Goal: Share content: Share content

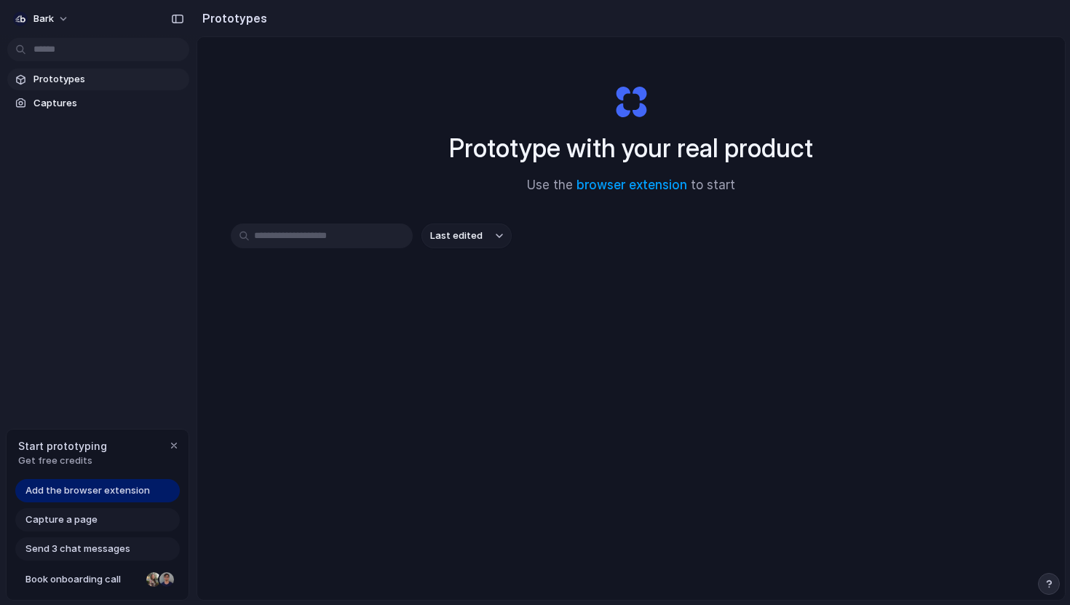
click at [629, 195] on div "Prototype with your real product Use the browser extension to start" at bounding box center [631, 133] width 582 height 157
click at [632, 185] on link "browser extension" at bounding box center [632, 185] width 111 height 15
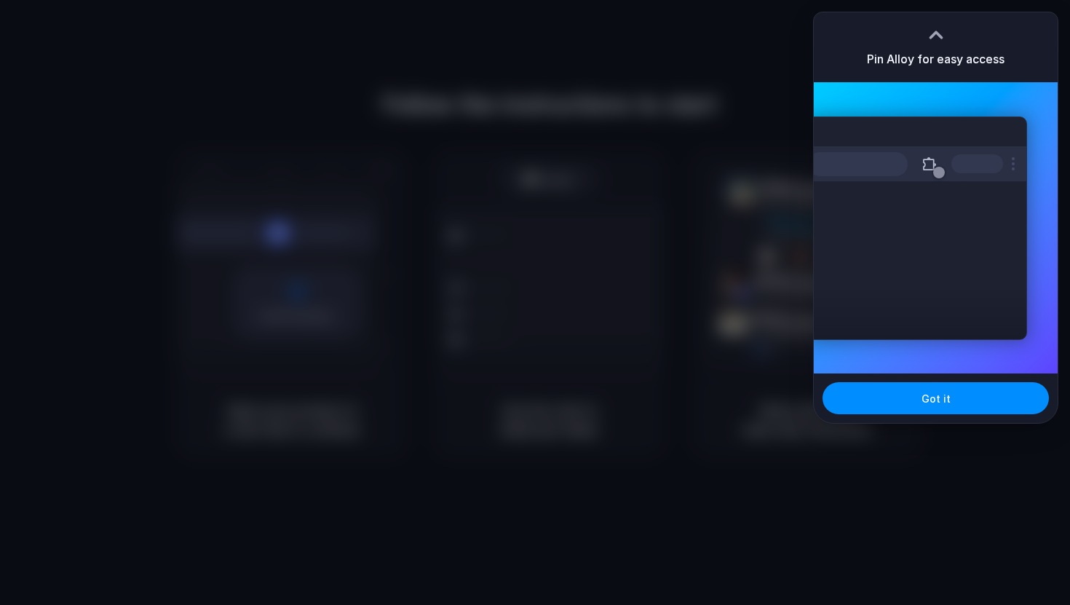
click at [968, 96] on div "Extensions Alloy · AI Prototyping for..." at bounding box center [936, 227] width 244 height 291
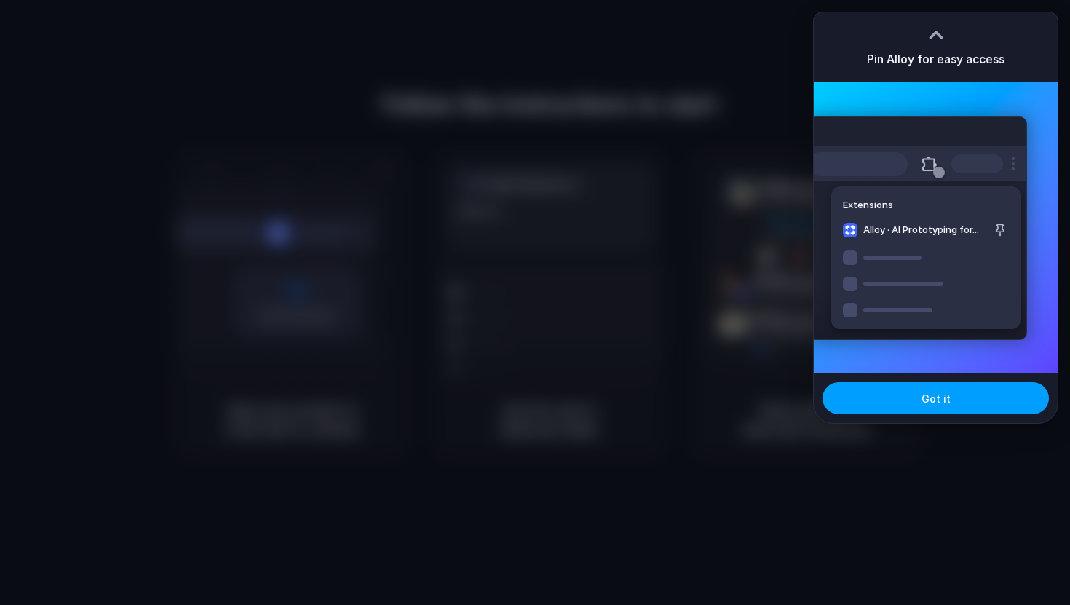
click at [942, 407] on button "Got it" at bounding box center [936, 398] width 226 height 32
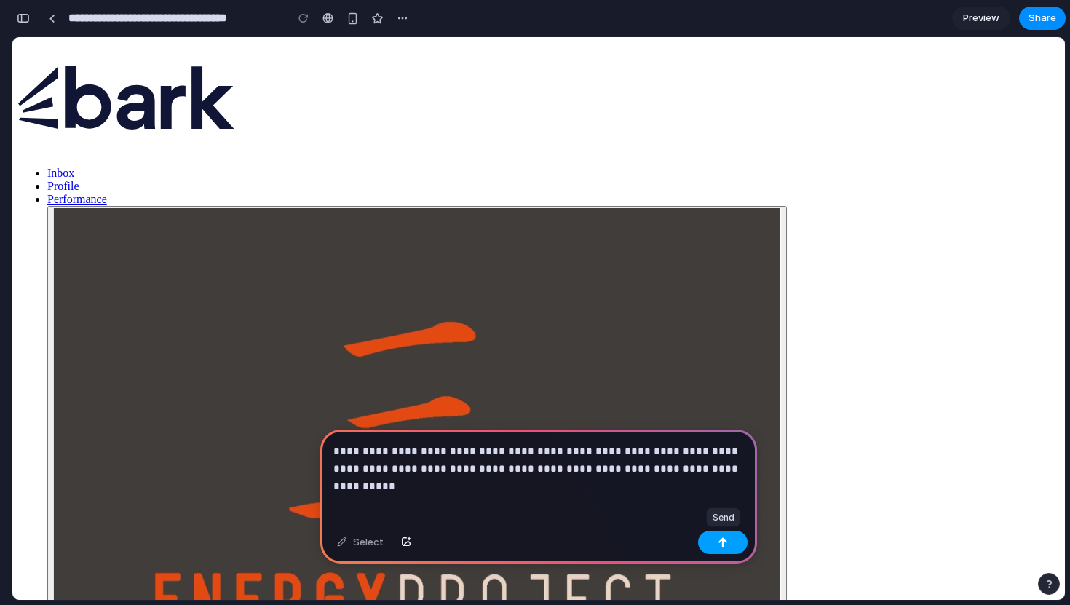
click at [727, 545] on div "button" at bounding box center [723, 542] width 10 height 10
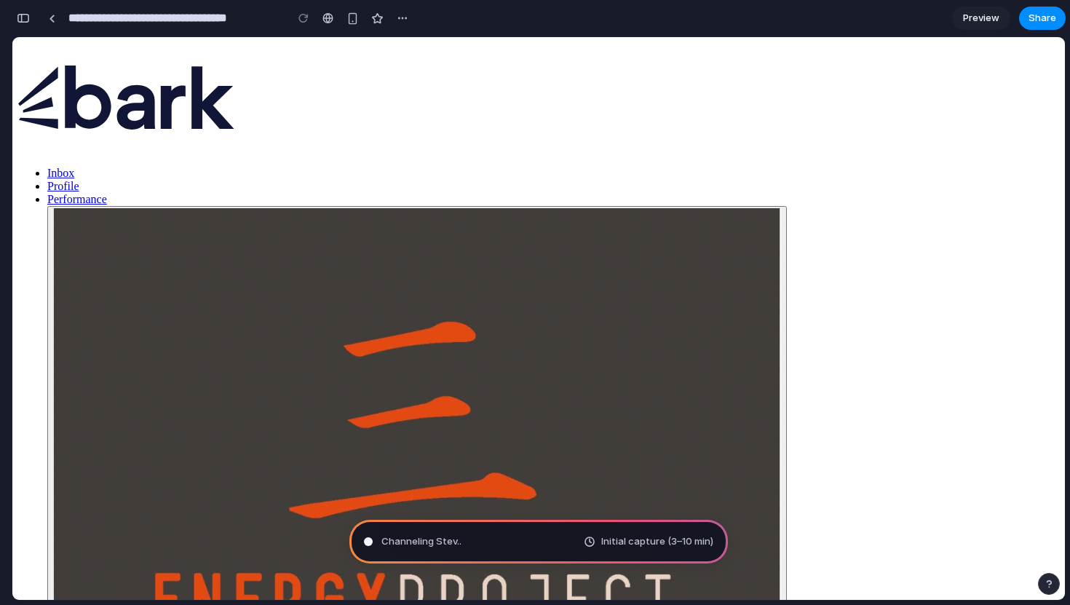
type input "**********"
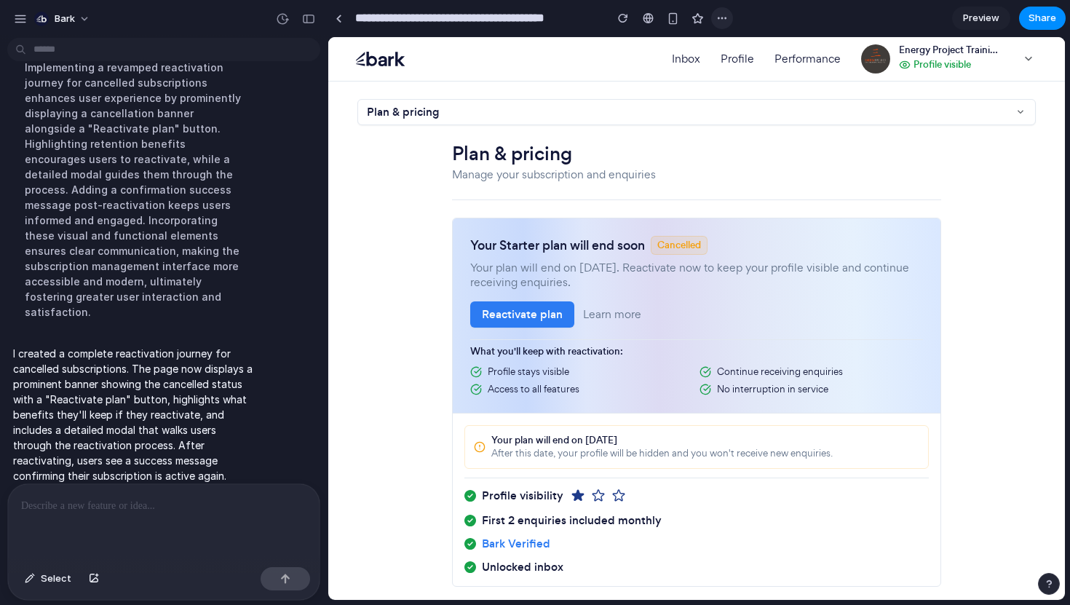
click at [724, 15] on div "button" at bounding box center [722, 18] width 12 height 12
click at [641, 29] on div "Duplicate Delete" at bounding box center [535, 302] width 1070 height 605
click at [989, 15] on span "Preview" at bounding box center [981, 18] width 36 height 15
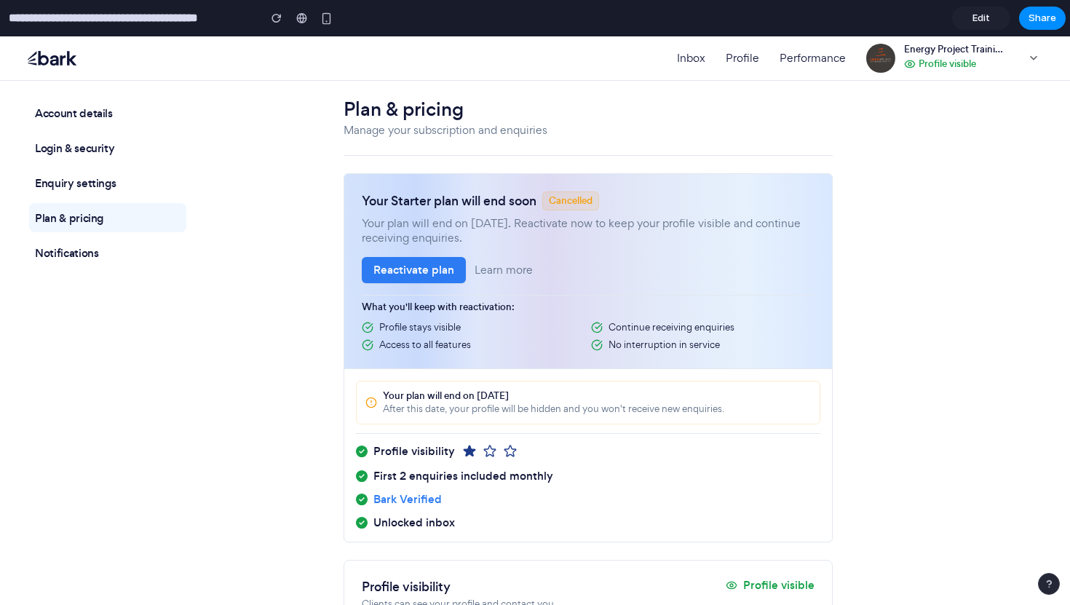
click at [416, 271] on button "Reactivate plan" at bounding box center [414, 270] width 104 height 26
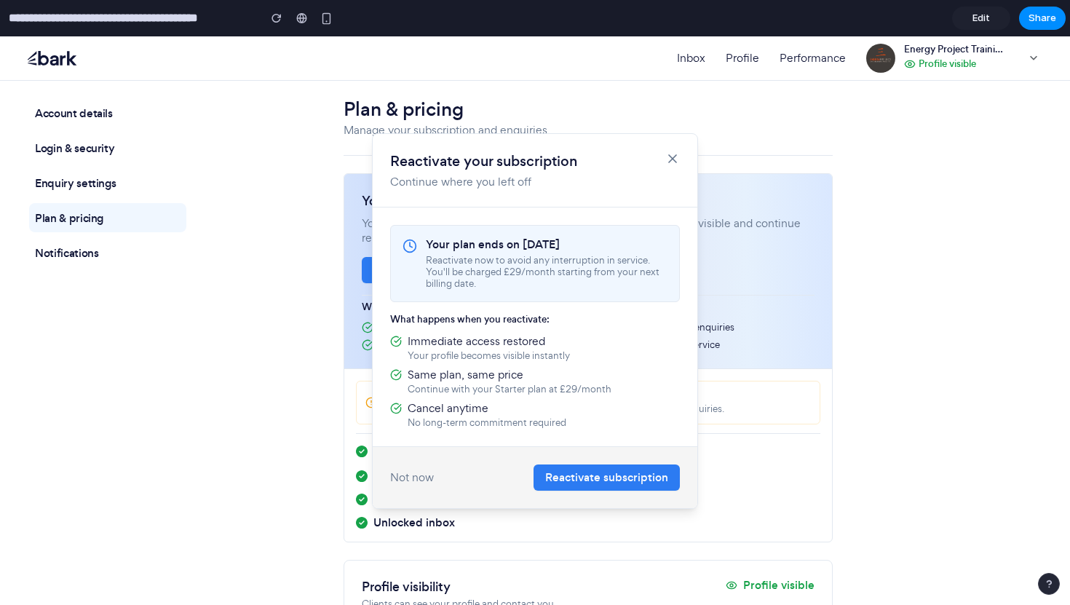
click at [616, 482] on button "Reactivate subscription" at bounding box center [607, 477] width 146 height 26
click at [636, 478] on button "Reactivate subscription" at bounding box center [607, 477] width 146 height 26
click at [673, 154] on icon at bounding box center [672, 158] width 15 height 15
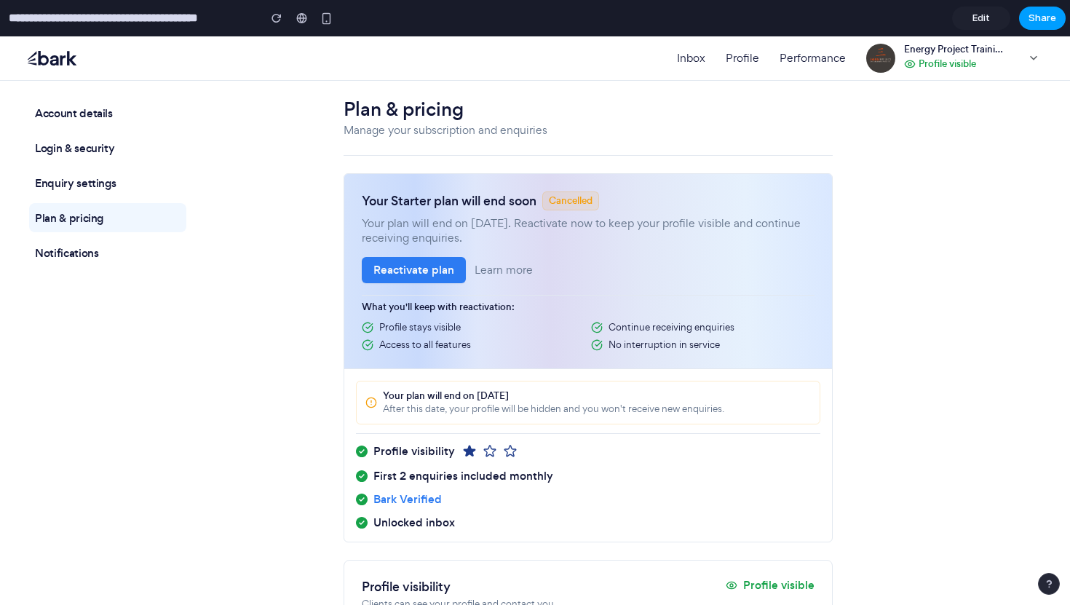
click at [1044, 15] on span "Share" at bounding box center [1043, 18] width 28 height 15
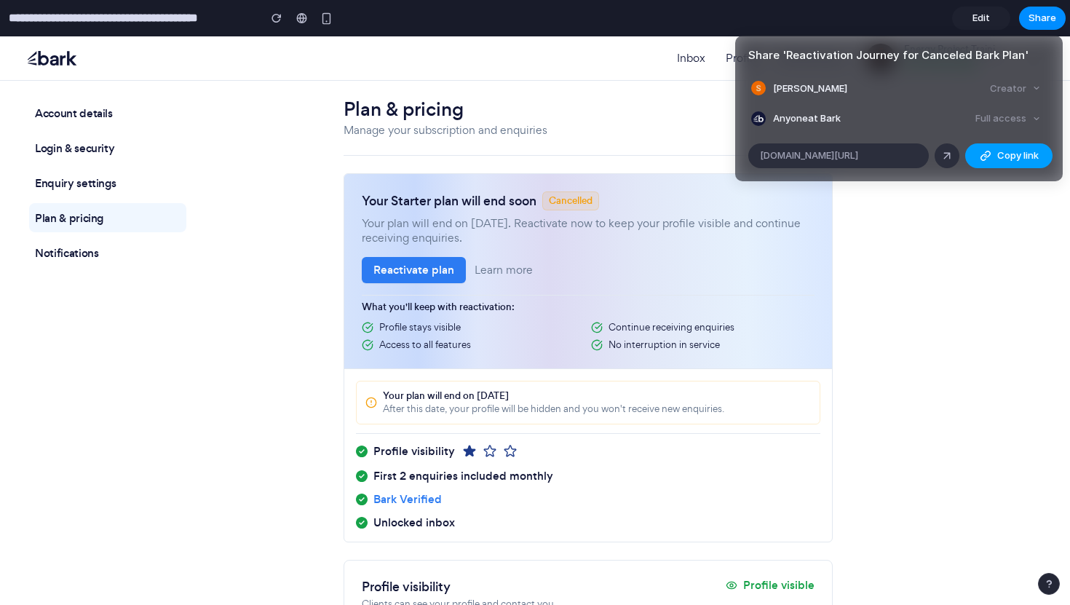
click at [1024, 154] on span "Copy link" at bounding box center [1017, 156] width 41 height 15
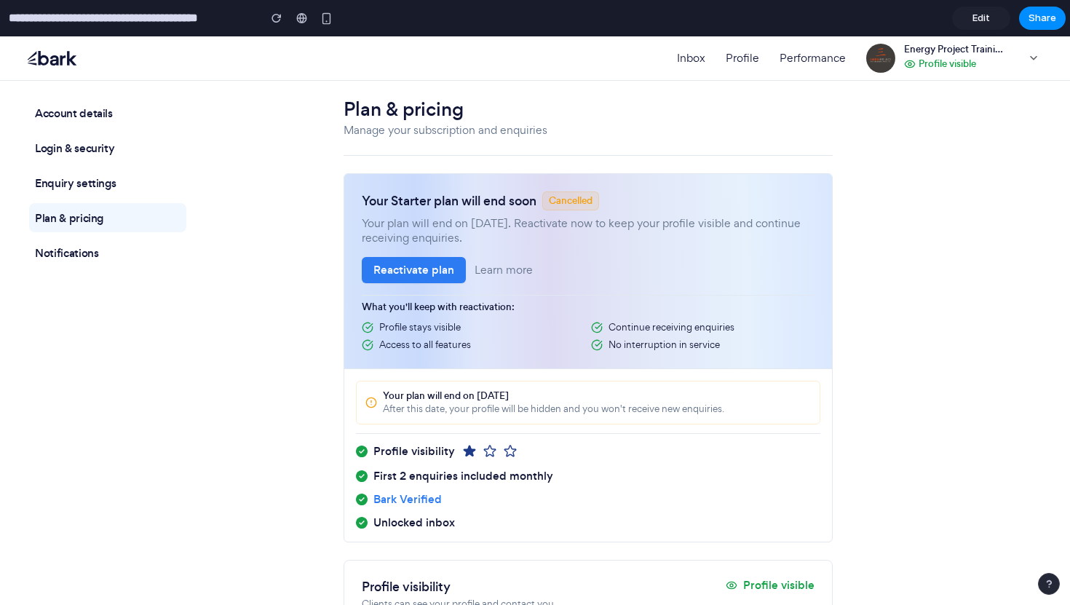
click at [171, 345] on div "Share ' Reactivation Journey for Canceled Bark Plan ' [PERSON_NAME] Creator Any…" at bounding box center [535, 302] width 1070 height 605
click at [1043, 16] on span "Share" at bounding box center [1043, 18] width 28 height 15
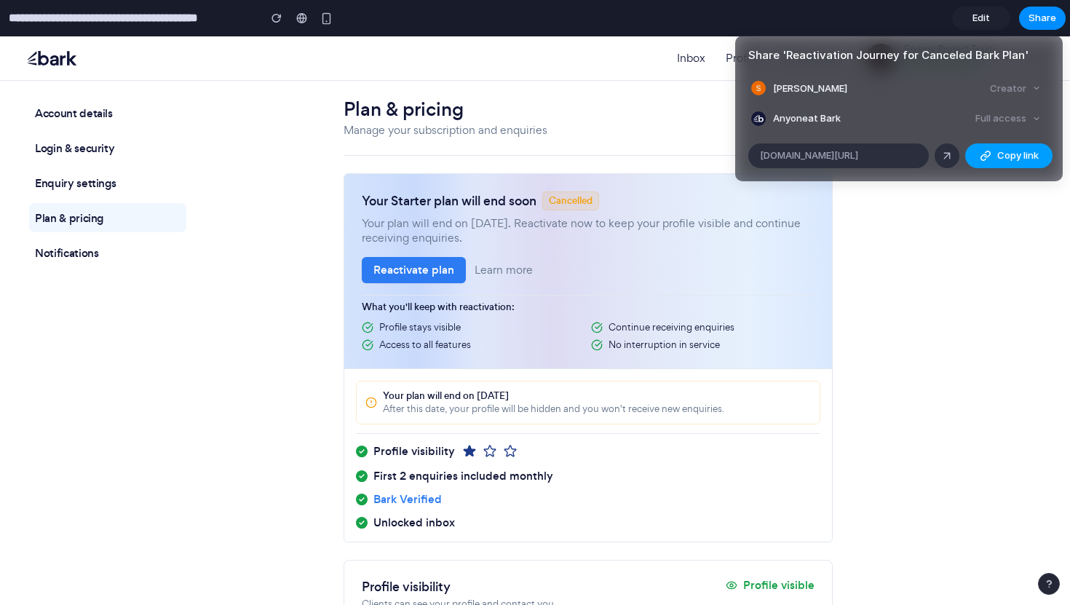
click at [1005, 153] on span "Copy link" at bounding box center [1017, 156] width 41 height 15
click at [176, 340] on div "Share ' Reactivation Journey for Canceled Bark Plan ' [PERSON_NAME] Creator Any…" at bounding box center [535, 302] width 1070 height 605
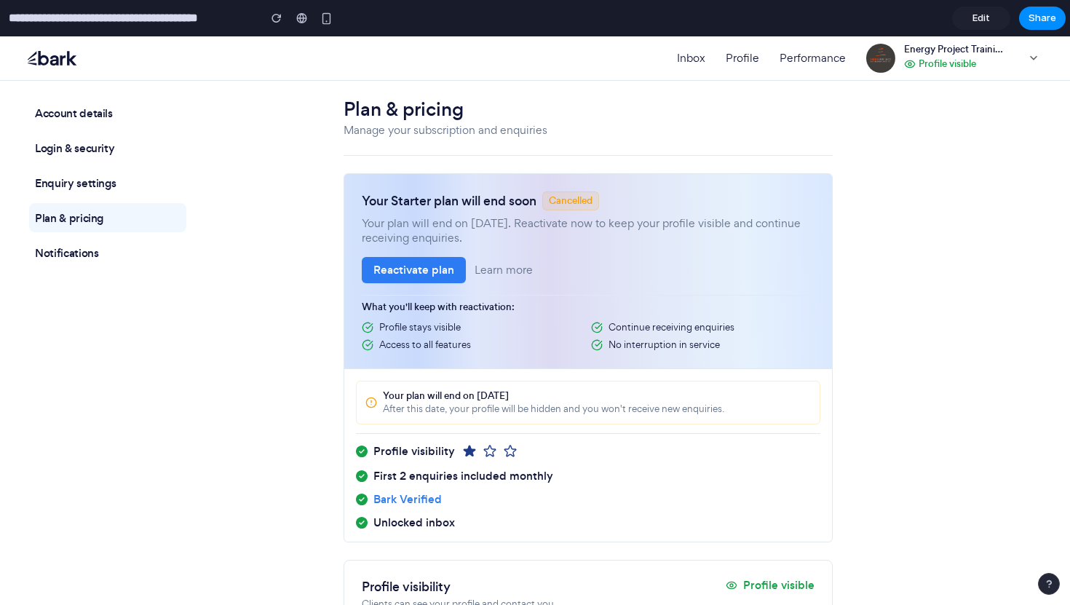
click at [418, 269] on button "Reactivate plan" at bounding box center [414, 270] width 104 height 26
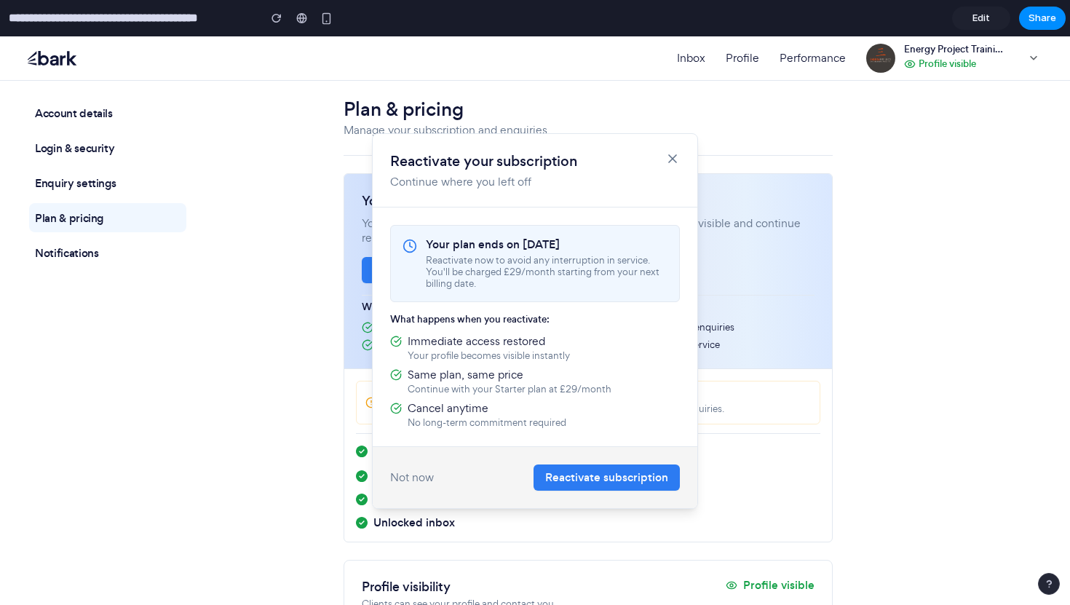
click at [673, 156] on icon at bounding box center [672, 158] width 15 height 15
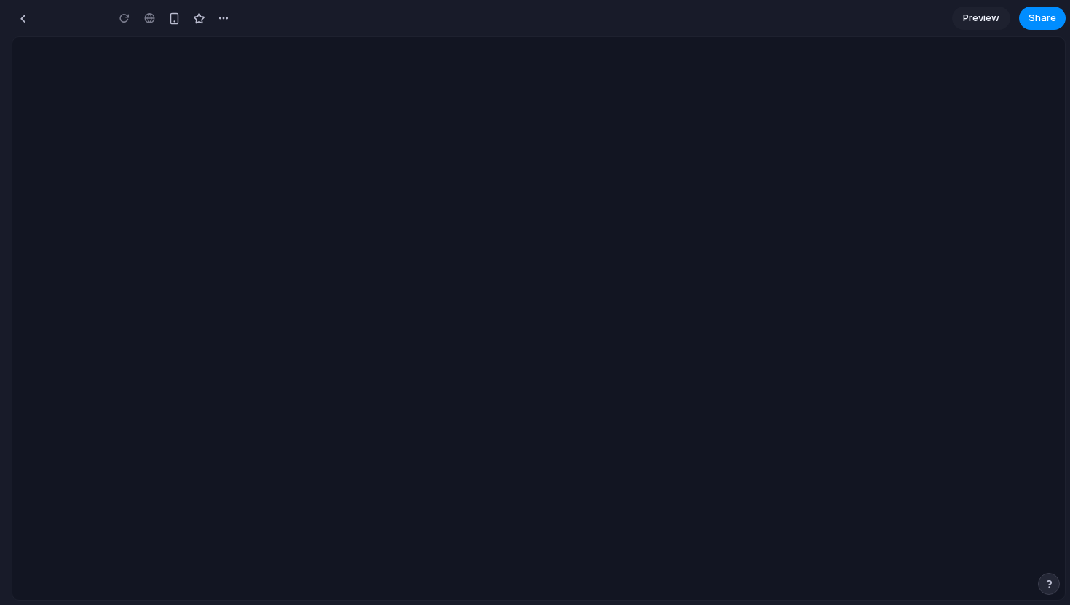
type input "**********"
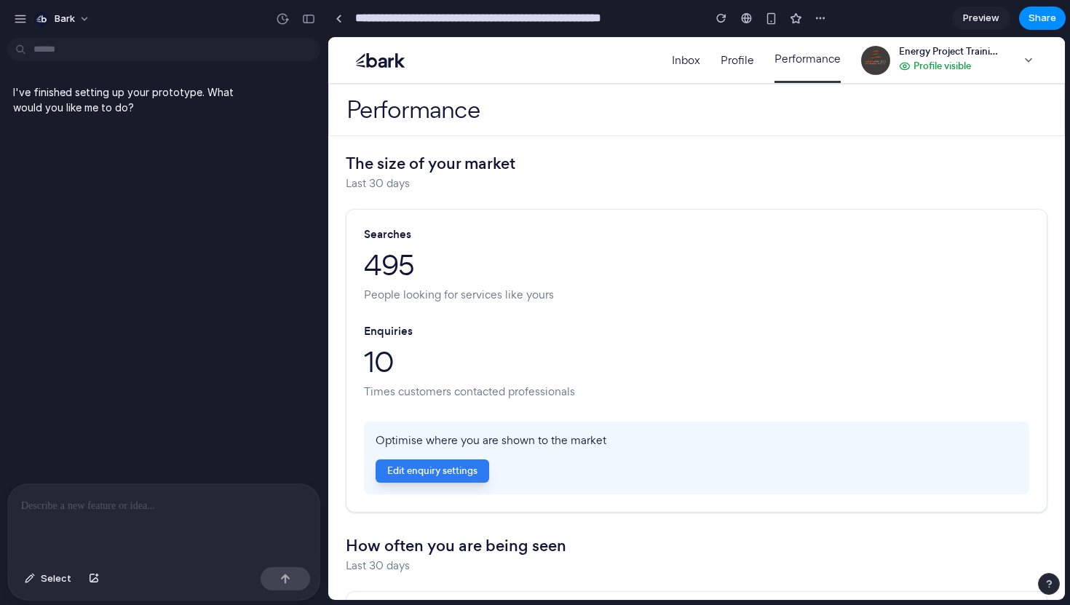
click at [65, 529] on div at bounding box center [164, 522] width 312 height 77
click at [84, 526] on div at bounding box center [164, 522] width 312 height 77
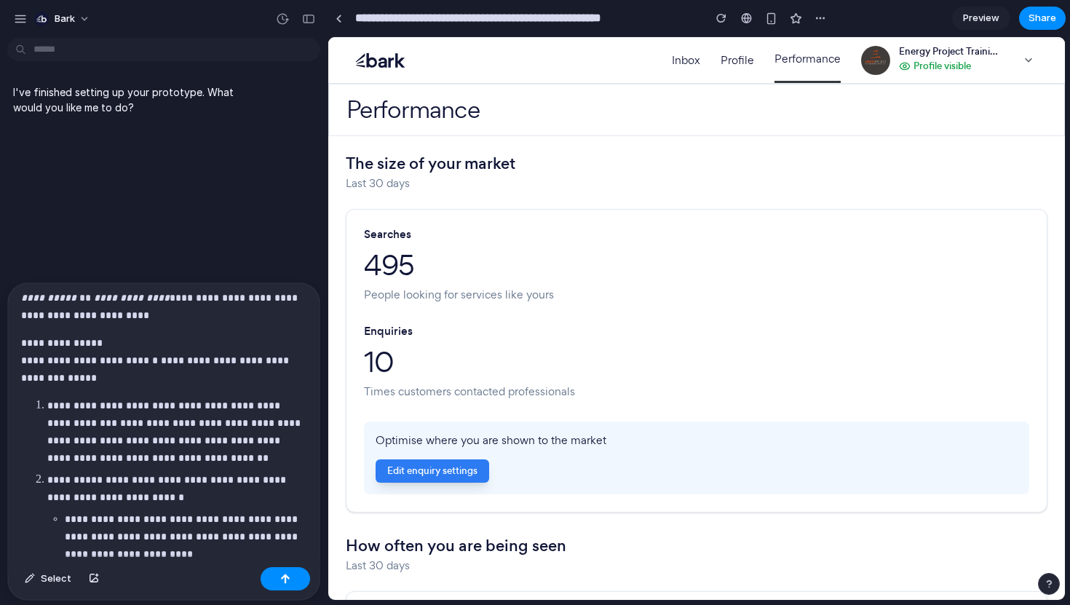
scroll to position [249, 0]
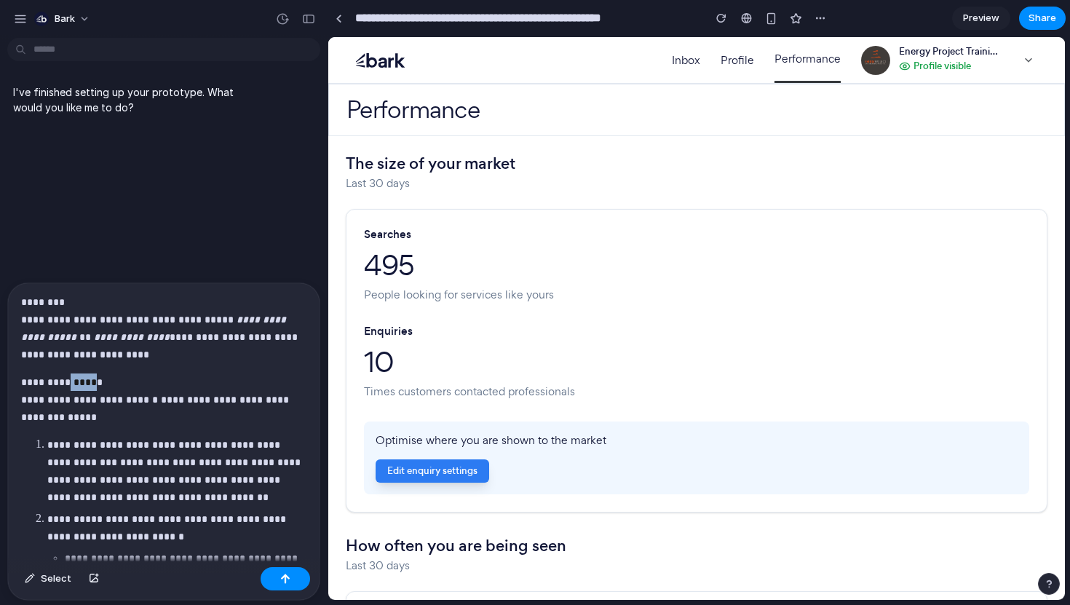
drag, startPoint x: 87, startPoint y: 382, endPoint x: 63, endPoint y: 382, distance: 24.0
click at [63, 382] on strong "**********" at bounding box center [62, 382] width 82 height 10
click at [85, 379] on strong "**********" at bounding box center [62, 382] width 82 height 10
drag, startPoint x: 85, startPoint y: 383, endPoint x: 46, endPoint y: 383, distance: 39.3
click at [46, 383] on strong "**********" at bounding box center [62, 382] width 82 height 10
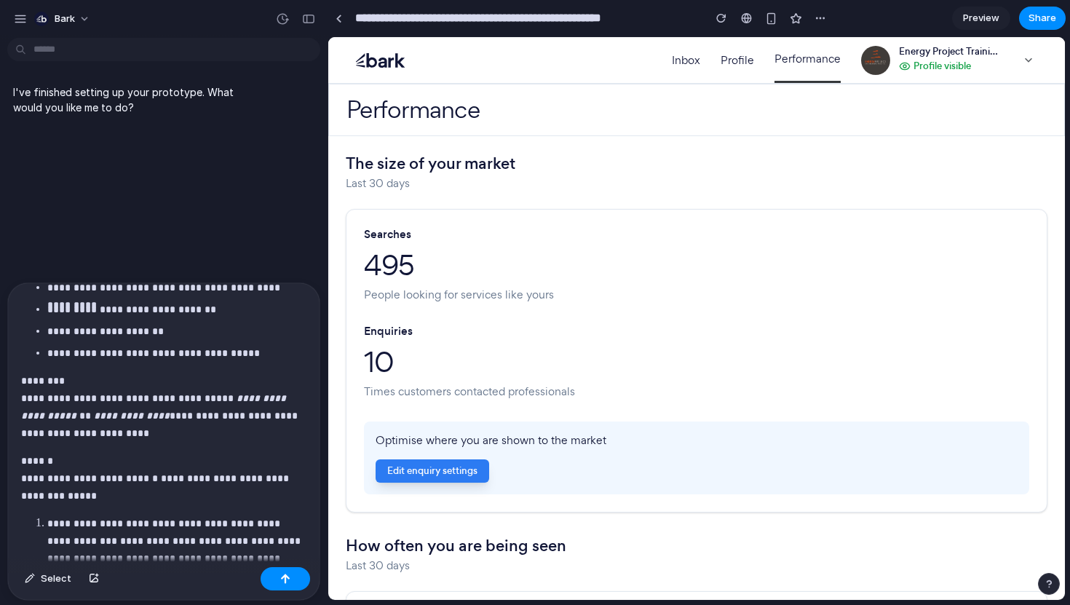
scroll to position [173, 0]
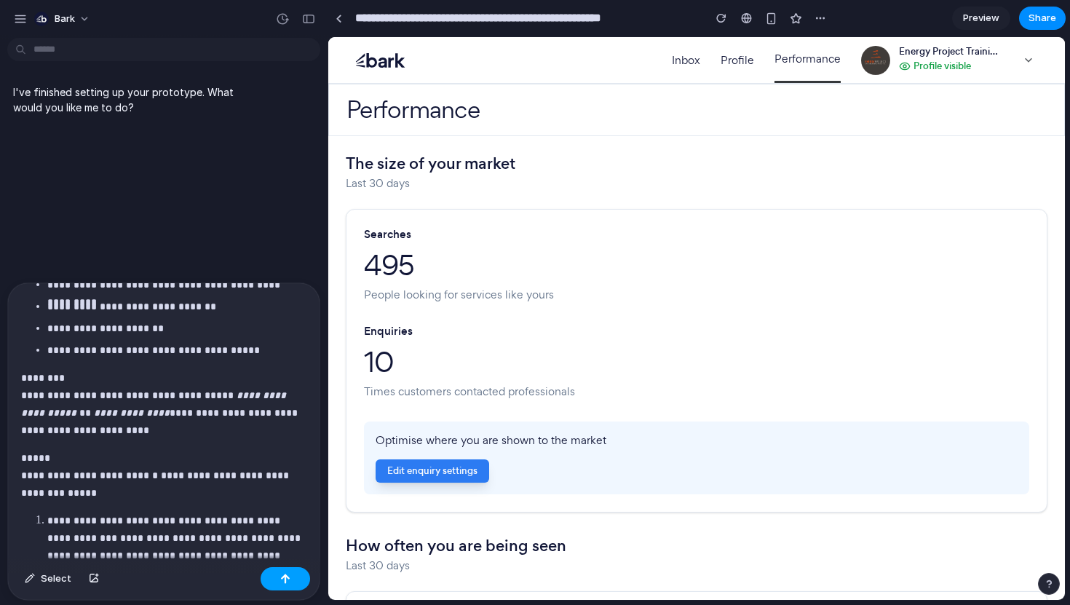
click at [286, 581] on div "button" at bounding box center [285, 579] width 10 height 10
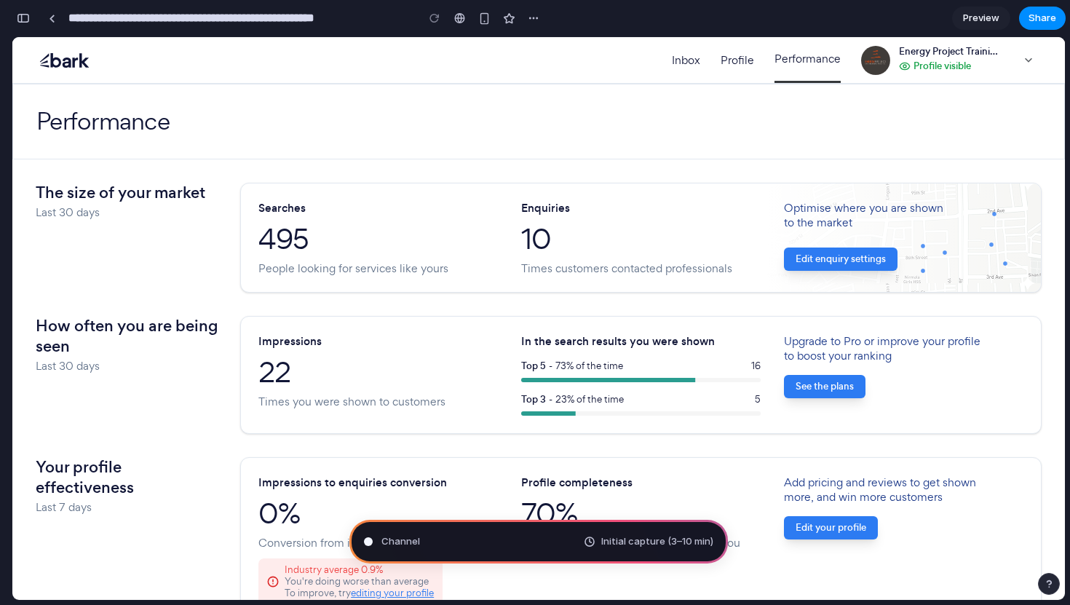
scroll to position [1680, 0]
type input "**********"
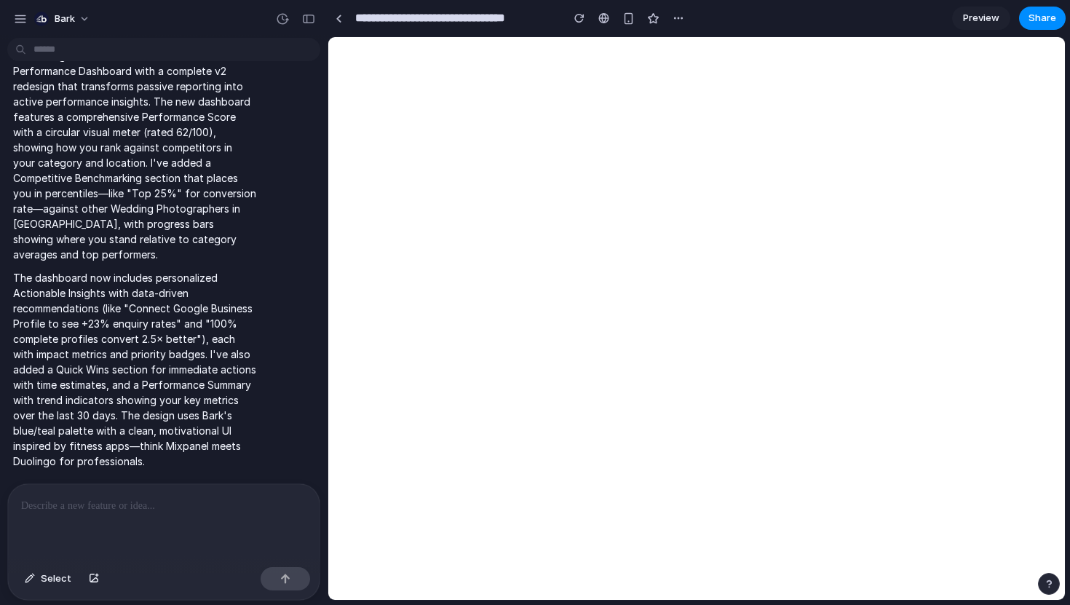
scroll to position [1343, 0]
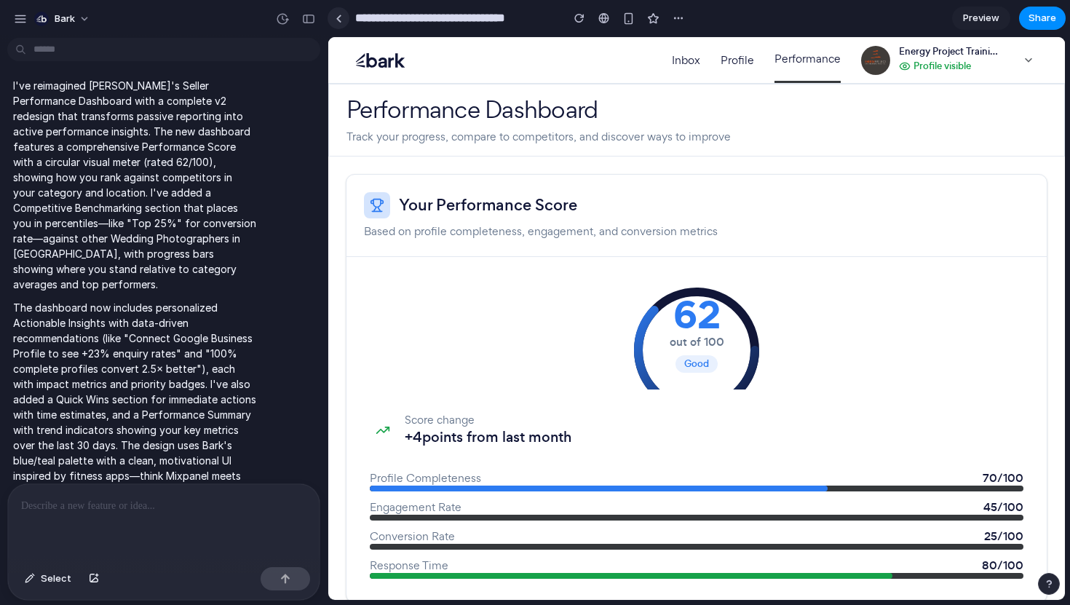
click at [338, 19] on div at bounding box center [339, 19] width 7 height 8
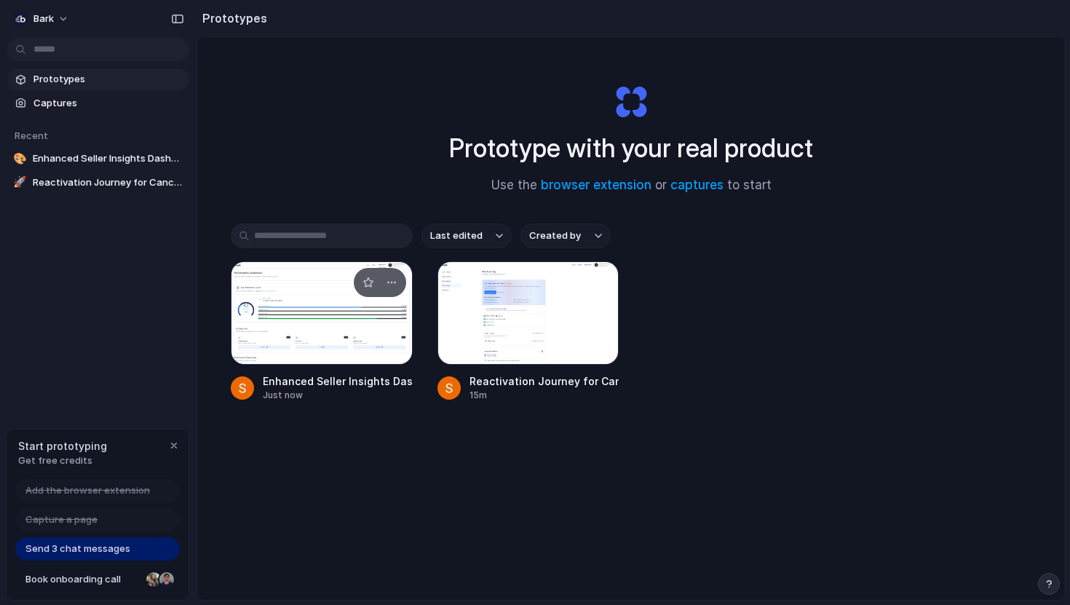
click at [283, 318] on div at bounding box center [322, 312] width 182 height 103
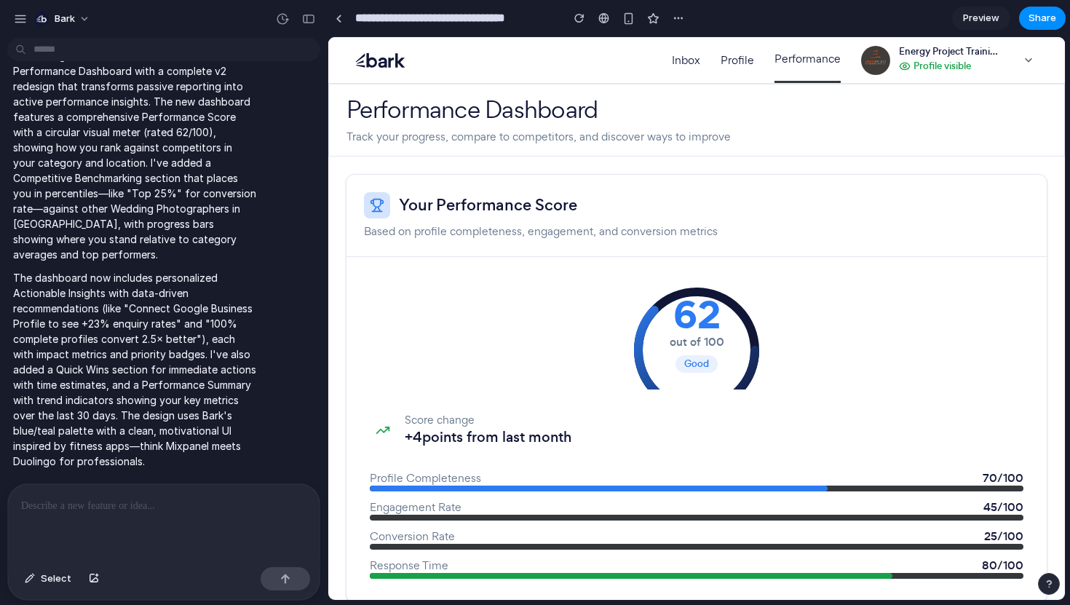
click at [978, 13] on span "Preview" at bounding box center [981, 18] width 36 height 15
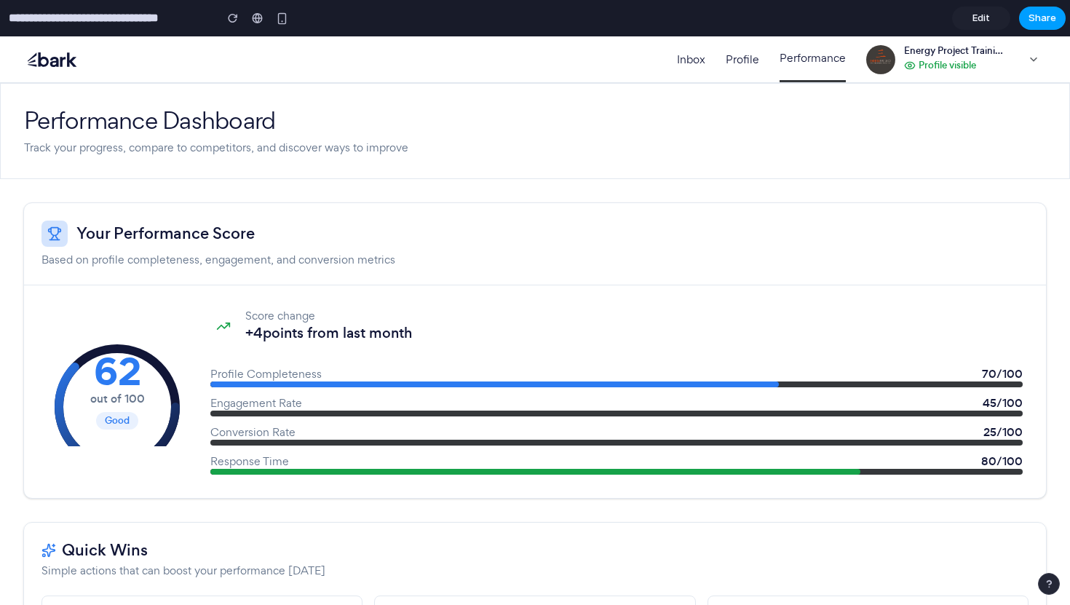
click at [1035, 13] on span "Share" at bounding box center [1043, 18] width 28 height 15
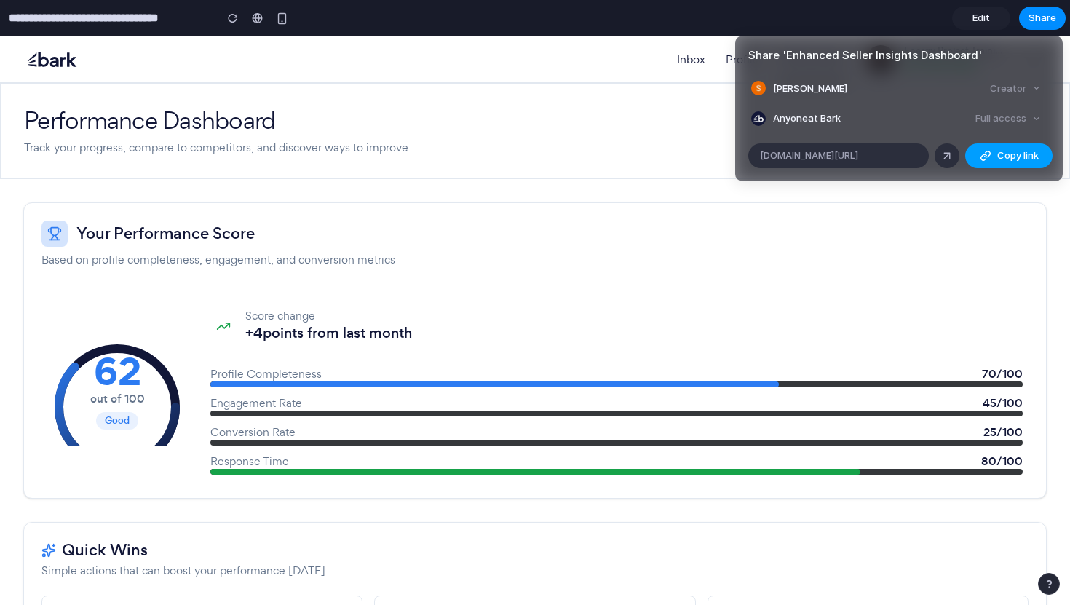
click at [999, 151] on span "Copy link" at bounding box center [1017, 156] width 41 height 15
click at [743, 380] on div "Share ' Enhanced Seller Insights Dashboard ' Sam Pascoe Creator Anyone at Bark …" at bounding box center [535, 302] width 1070 height 605
